Goal: Information Seeking & Learning: Learn about a topic

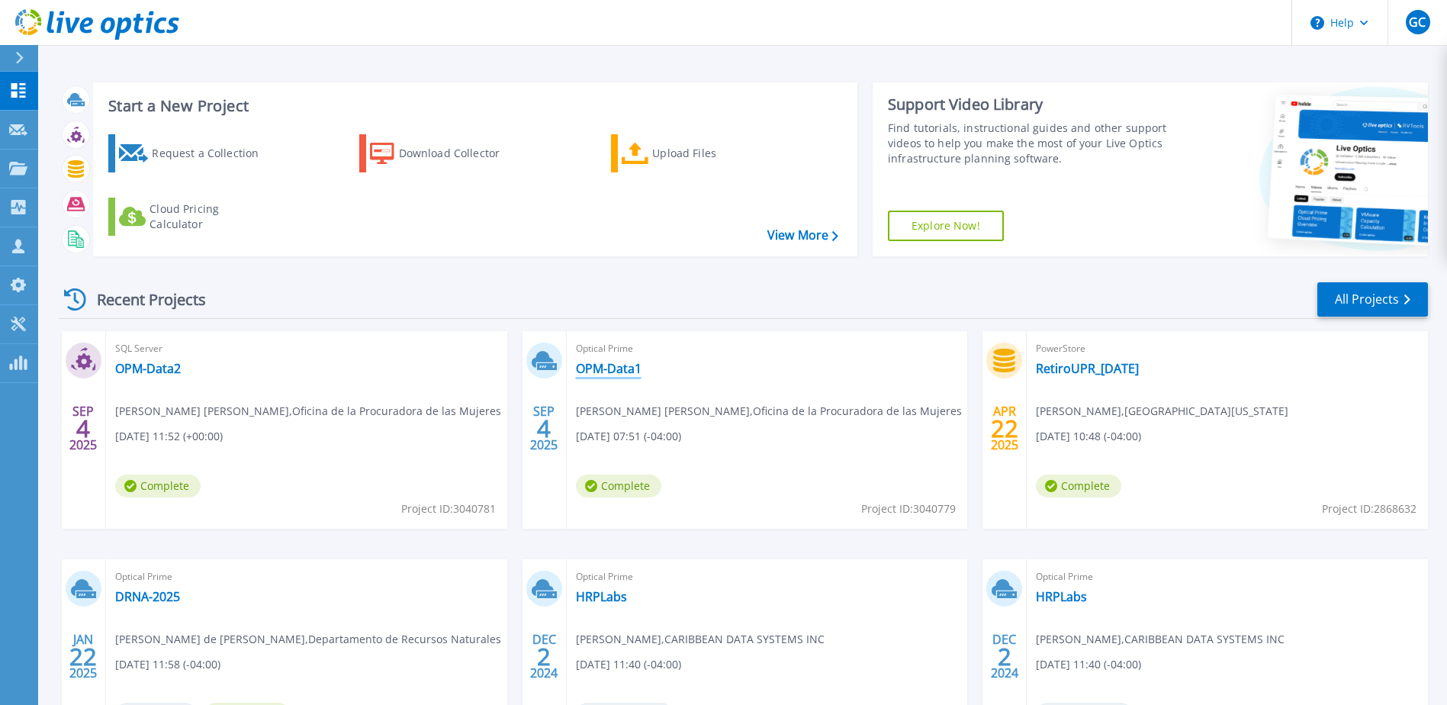
click at [608, 369] on link "OPM-Data1" at bounding box center [609, 368] width 66 height 15
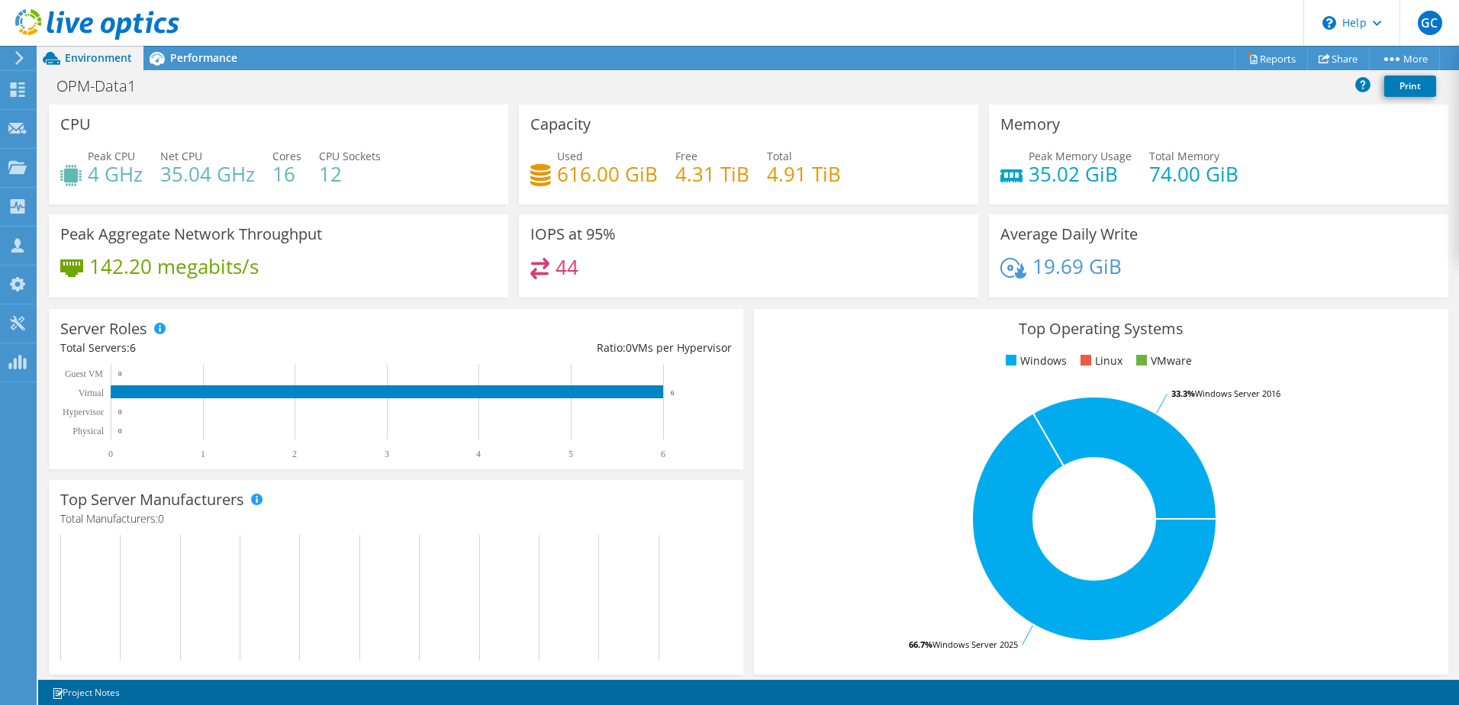
scroll to position [314, 0]
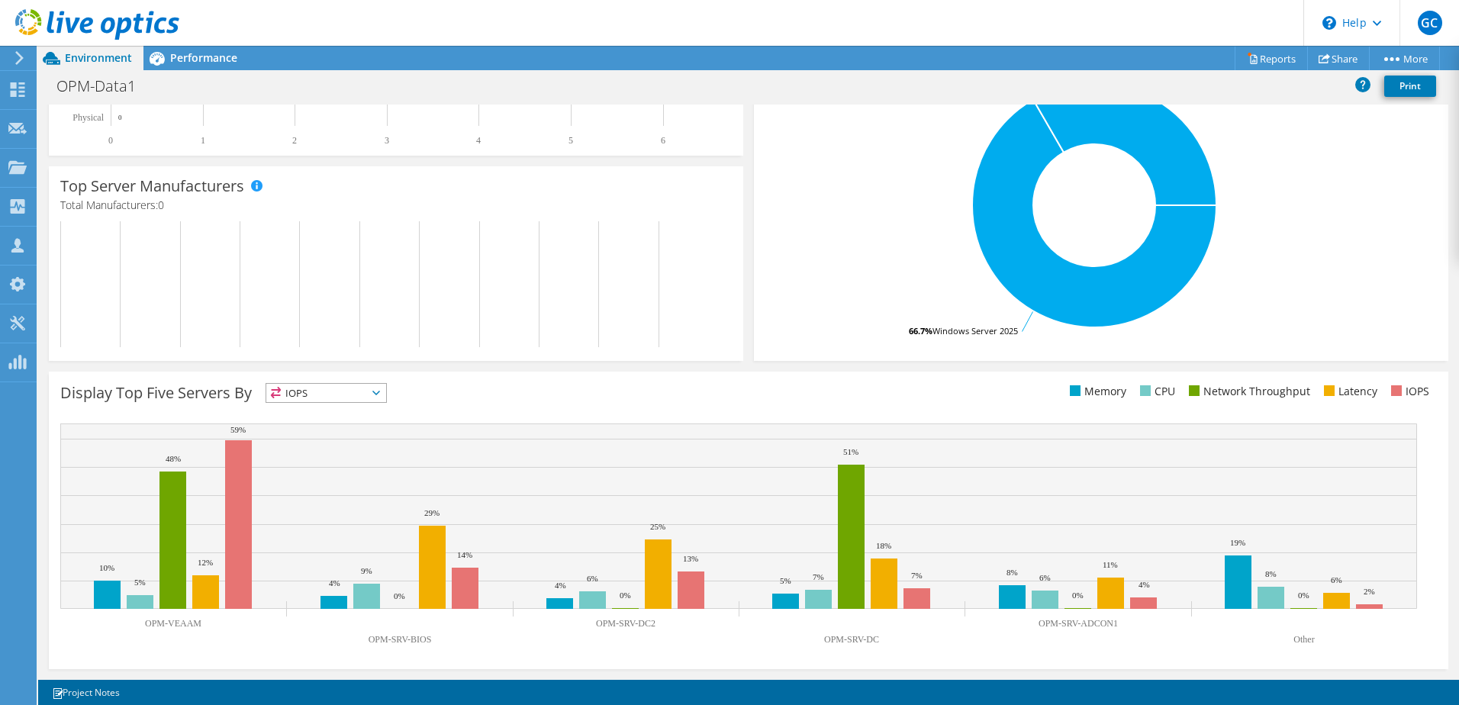
drag, startPoint x: 642, startPoint y: 628, endPoint x: 649, endPoint y: 627, distance: 7.7
click at [649, 627] on text "OPM-SRV-DC2" at bounding box center [626, 623] width 60 height 11
drag, startPoint x: 868, startPoint y: 645, endPoint x: 877, endPoint y: 643, distance: 8.5
click at [877, 643] on icon "OPM-VEAAM OPM-SRV-BIOS OPM-SRV-DC2 OPM-SRV-DC OPM-SRV-ADCON1 Other 10% 4% 4% 5%…" at bounding box center [738, 537] width 1357 height 229
click at [1087, 623] on text "OPM-SRV-ADCON1" at bounding box center [1077, 623] width 79 height 11
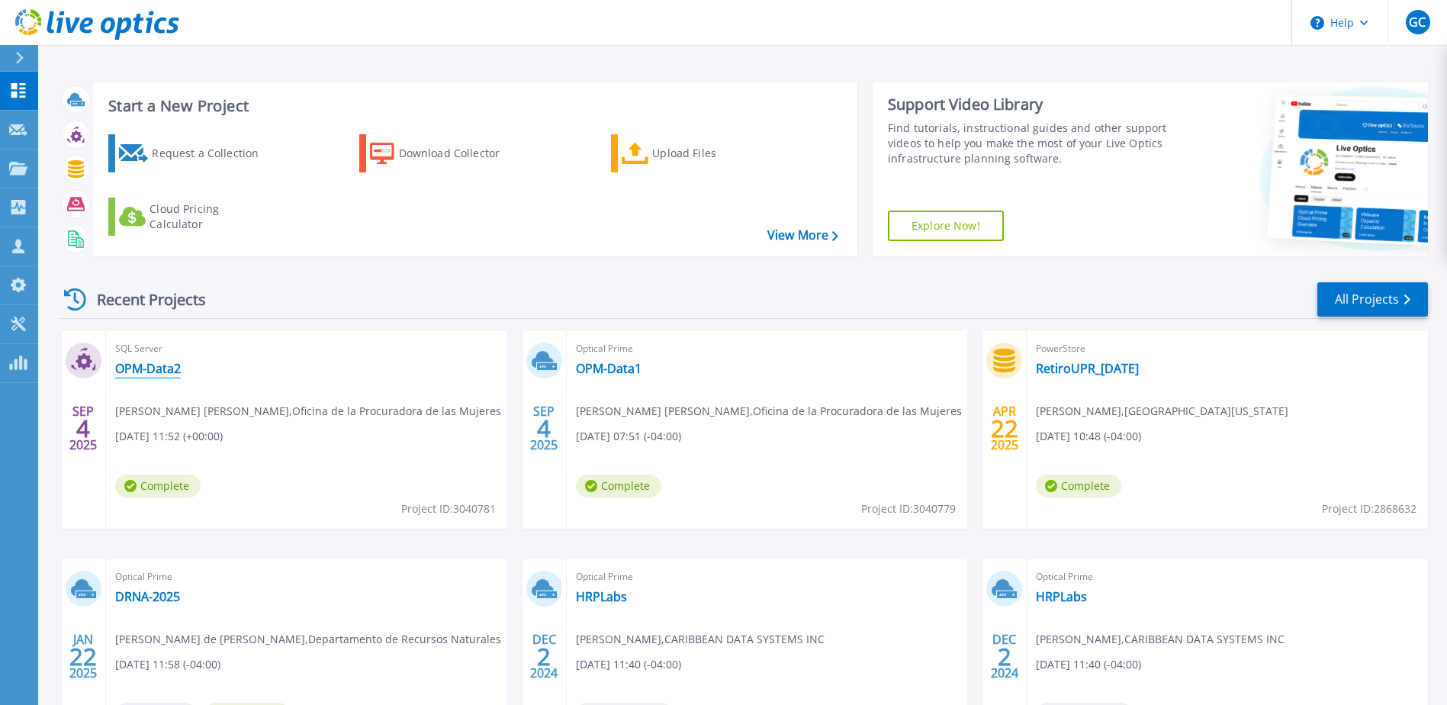
click at [148, 369] on link "OPM-Data2" at bounding box center [148, 368] width 66 height 15
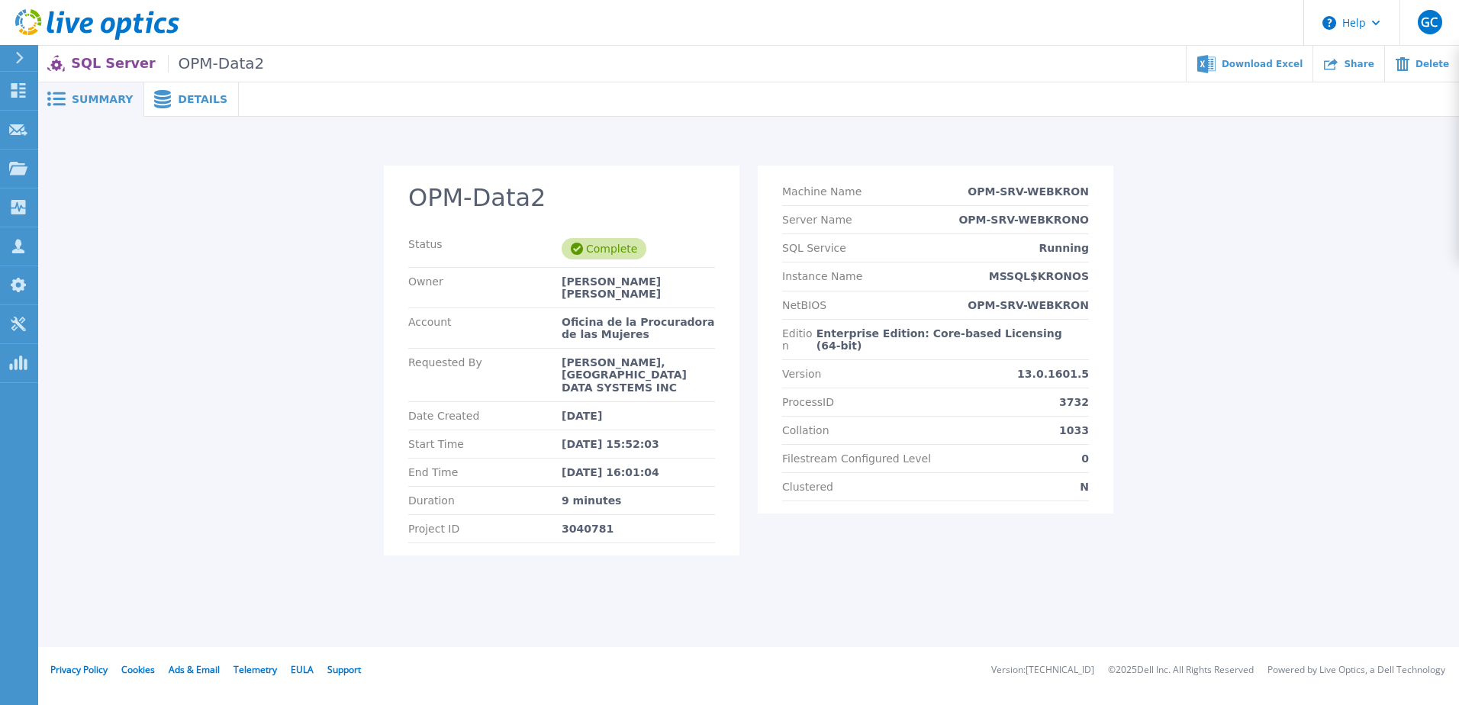
click at [181, 95] on span "Details" at bounding box center [203, 99] width 50 height 11
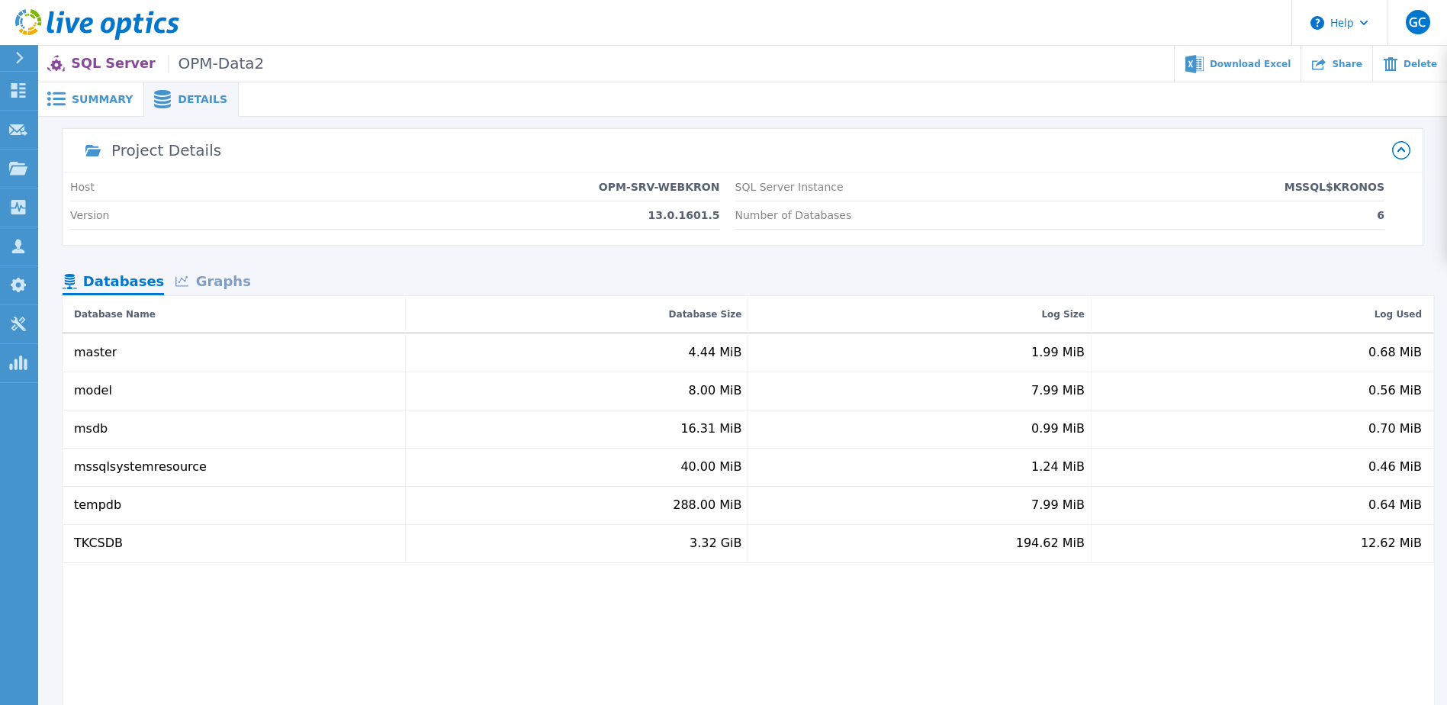
click at [91, 94] on span "Summary" at bounding box center [102, 99] width 61 height 11
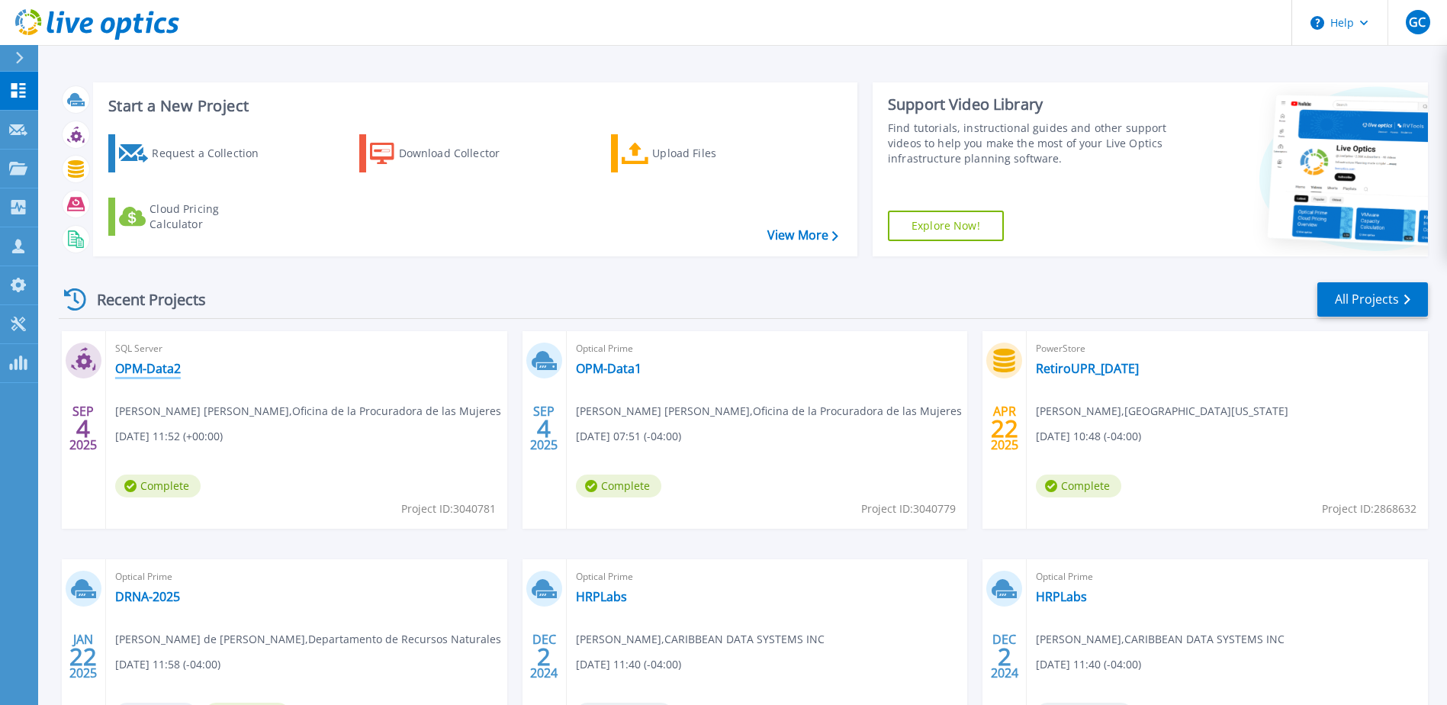
click at [147, 368] on link "OPM-Data2" at bounding box center [148, 368] width 66 height 15
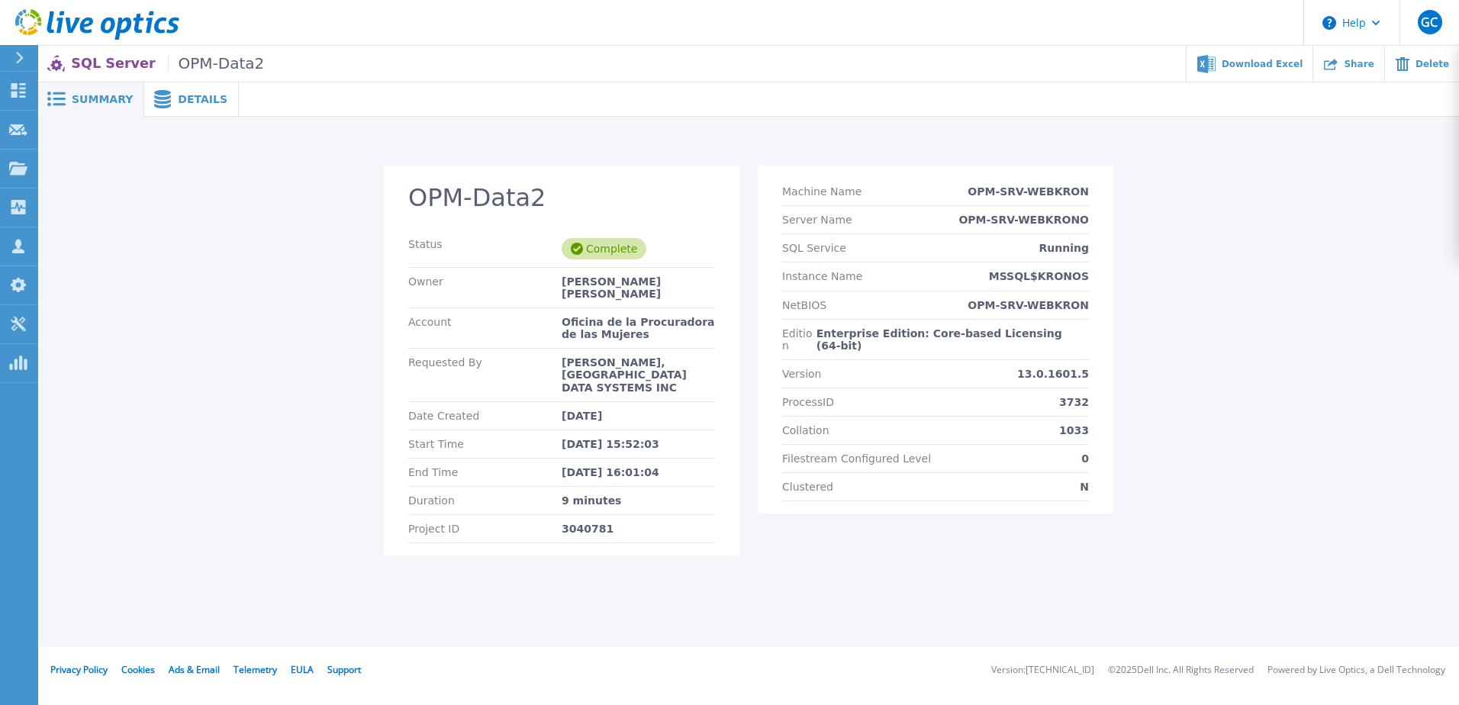
click at [191, 95] on span "Details" at bounding box center [203, 99] width 50 height 11
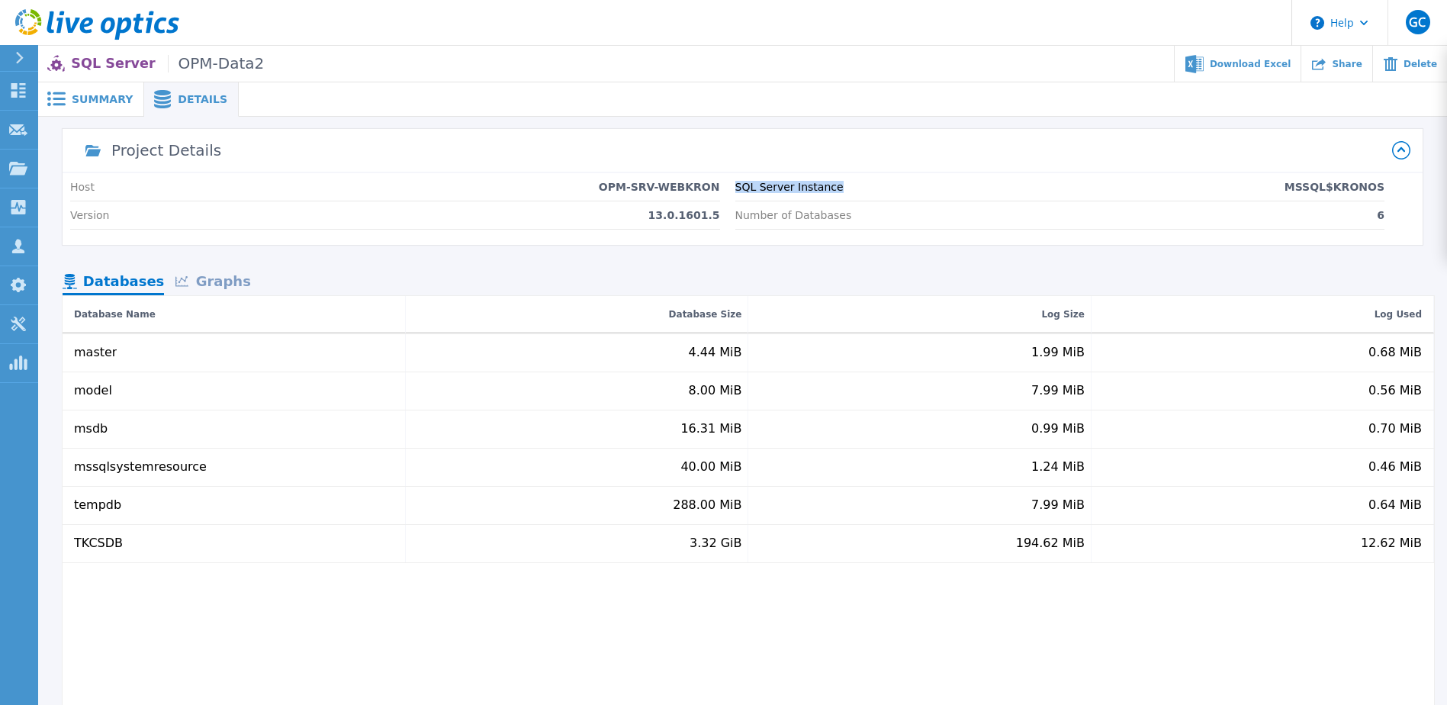
drag, startPoint x: 733, startPoint y: 185, endPoint x: 867, endPoint y: 195, distance: 134.7
click at [867, 195] on div "Host OPM-SRV-WEBKRON Version 13.0.1601.5 SQL Server Instance MSSQL$KRONOS Numbe…" at bounding box center [743, 209] width 1360 height 72
click at [98, 89] on div "Summary" at bounding box center [91, 99] width 106 height 34
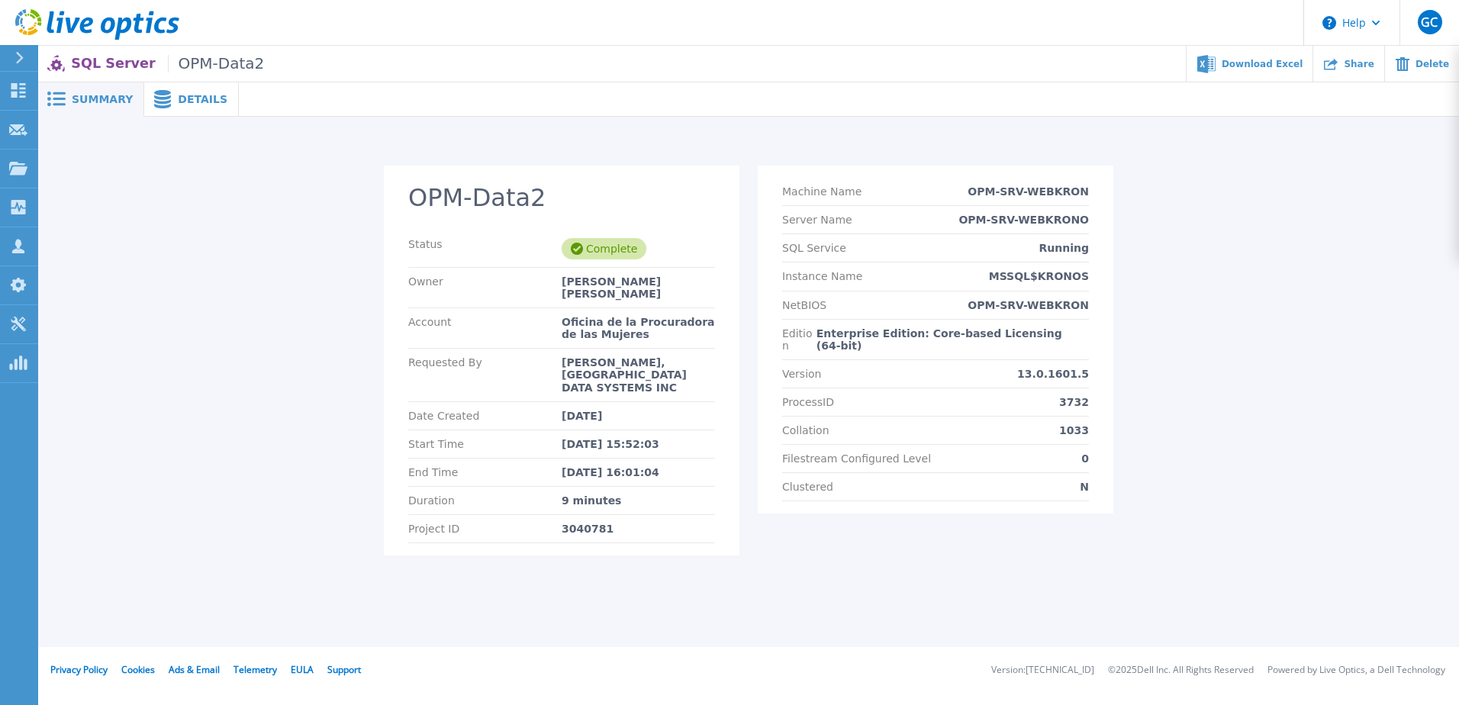
click at [195, 68] on span "OPM-Data2" at bounding box center [216, 64] width 97 height 18
click at [200, 63] on span "OPM-Data2" at bounding box center [216, 64] width 97 height 18
